Goal: Transaction & Acquisition: Purchase product/service

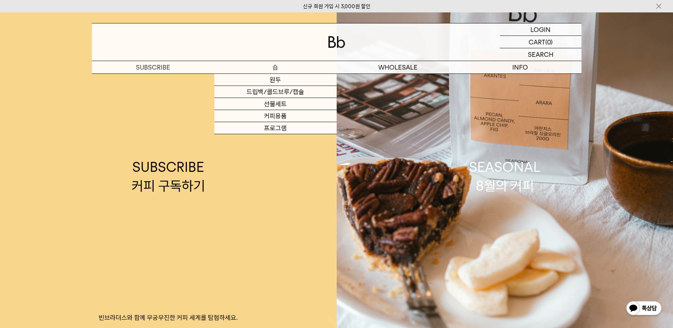
click at [276, 63] on p "숍" at bounding box center [275, 67] width 122 height 12
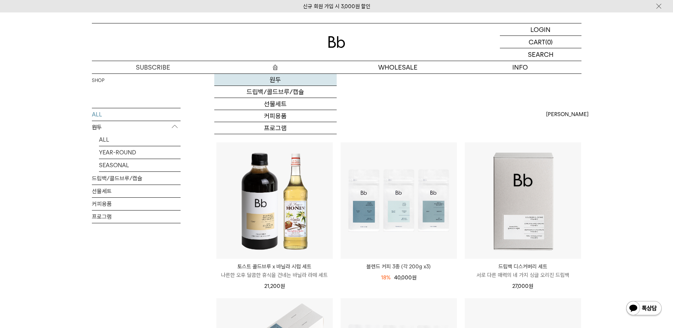
click at [273, 81] on link "원두" at bounding box center [275, 80] width 122 height 12
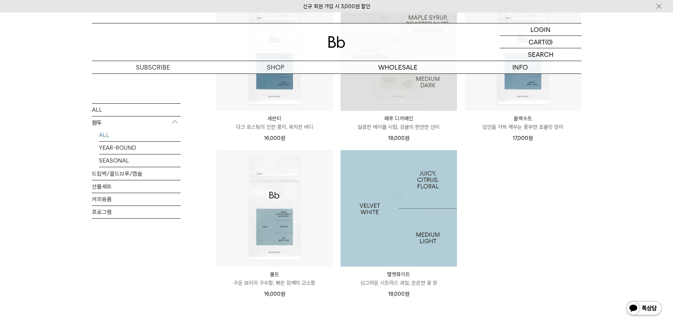
scroll to position [497, 0]
